Goal: Task Accomplishment & Management: Use online tool/utility

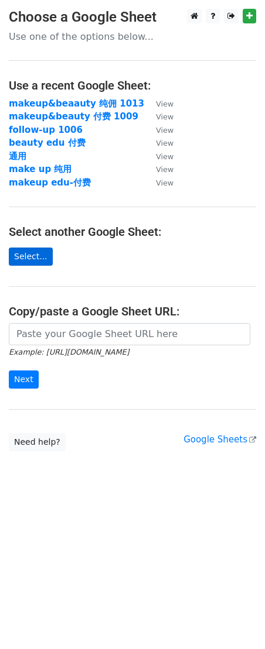
click at [28, 262] on link "Select..." at bounding box center [31, 257] width 44 height 18
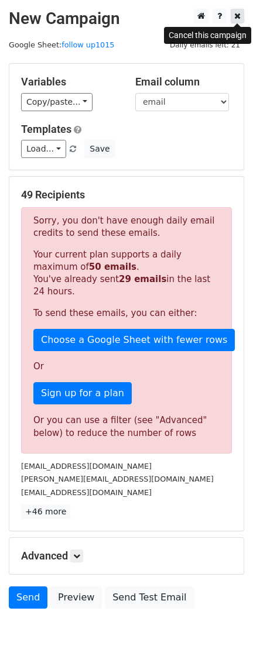
click at [238, 18] on icon at bounding box center [237, 16] width 6 height 8
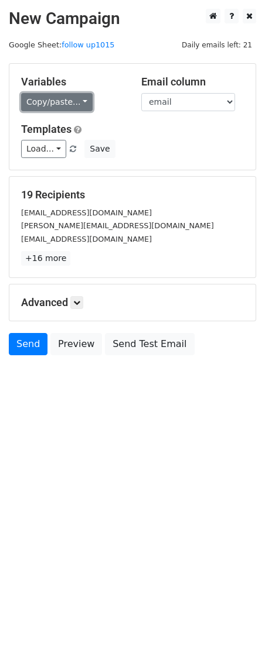
click at [64, 103] on link "Copy/paste..." at bounding box center [56, 102] width 71 height 18
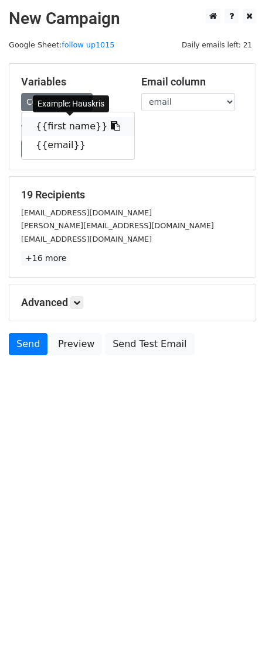
click at [94, 125] on link "{{first name}}" at bounding box center [78, 126] width 112 height 19
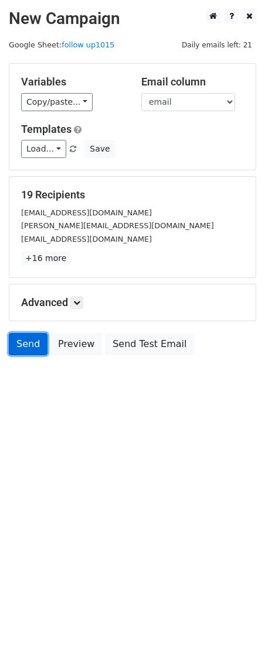
click at [31, 347] on link "Send" at bounding box center [28, 344] width 39 height 22
